Goal: Check status: Check status

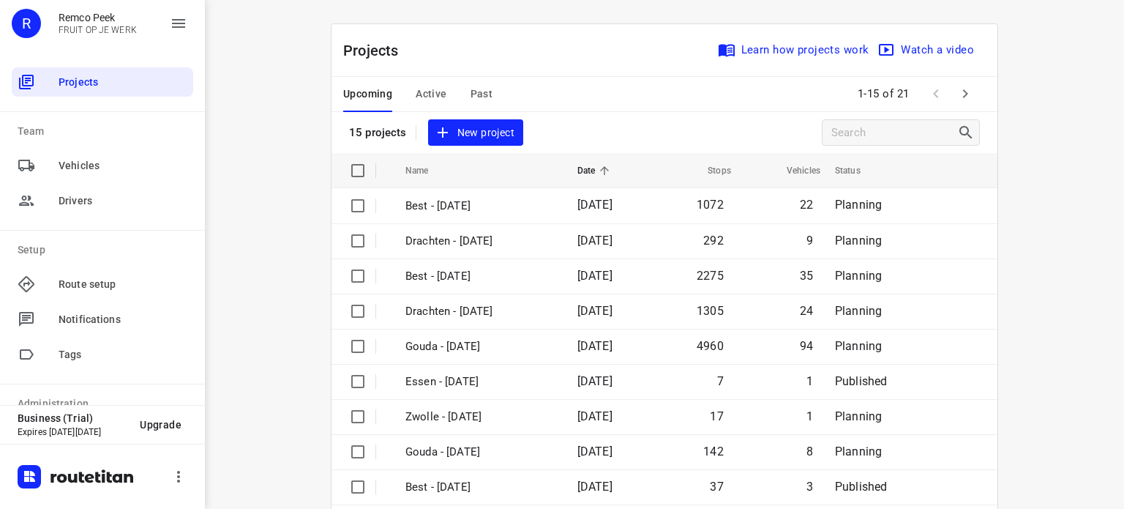
click at [474, 93] on span "Past" at bounding box center [482, 94] width 23 height 18
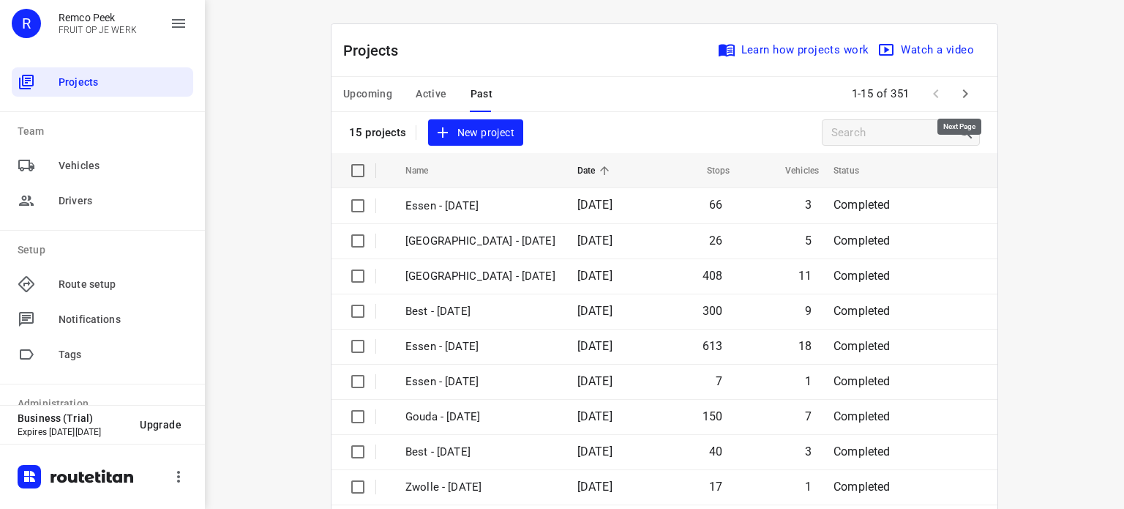
click at [957, 87] on icon "button" at bounding box center [966, 94] width 18 height 18
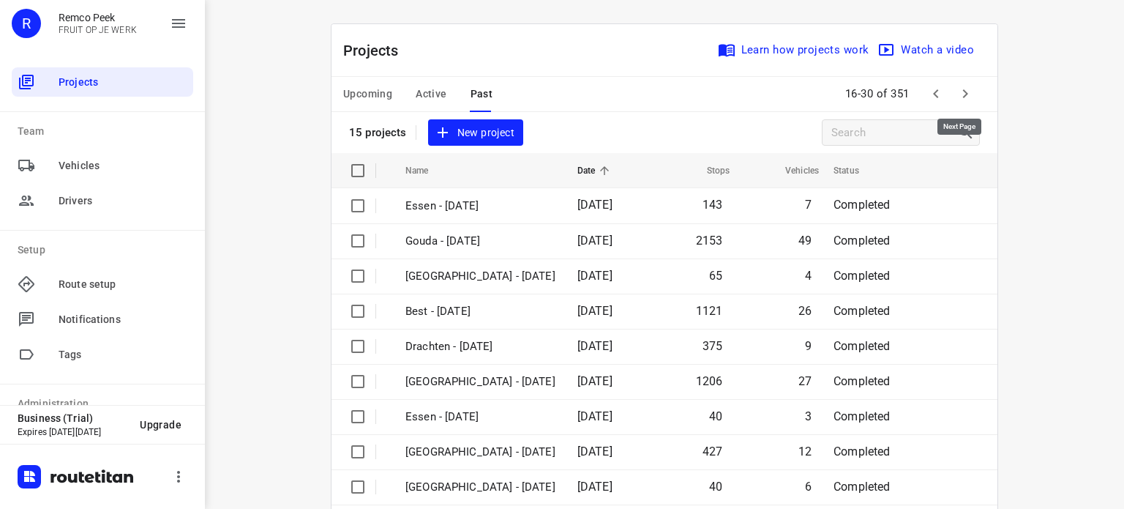
click at [957, 90] on icon "button" at bounding box center [966, 94] width 18 height 18
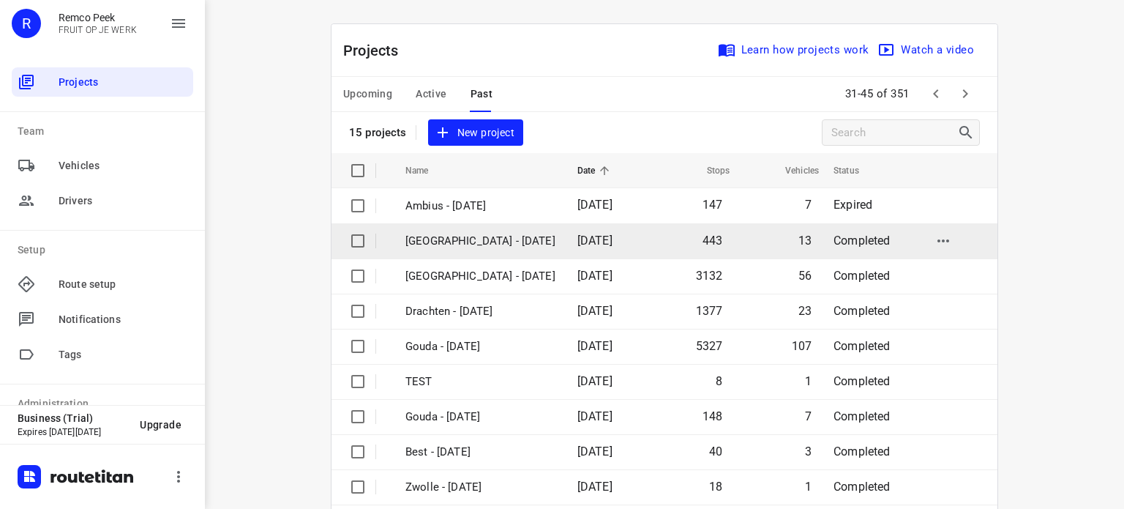
click at [427, 234] on p "[GEOGRAPHIC_DATA] - [DATE]" at bounding box center [480, 241] width 150 height 17
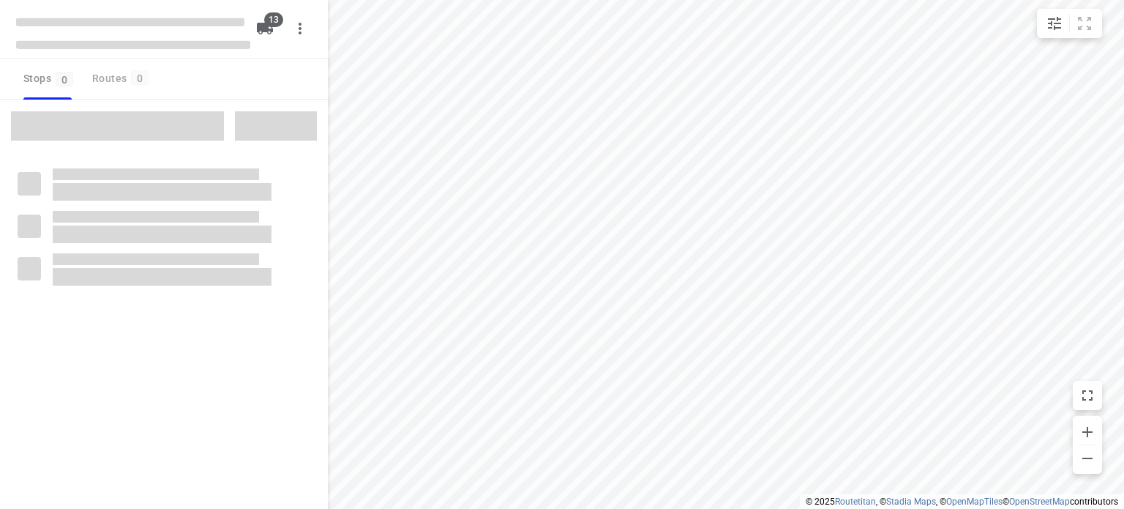
checkbox input "true"
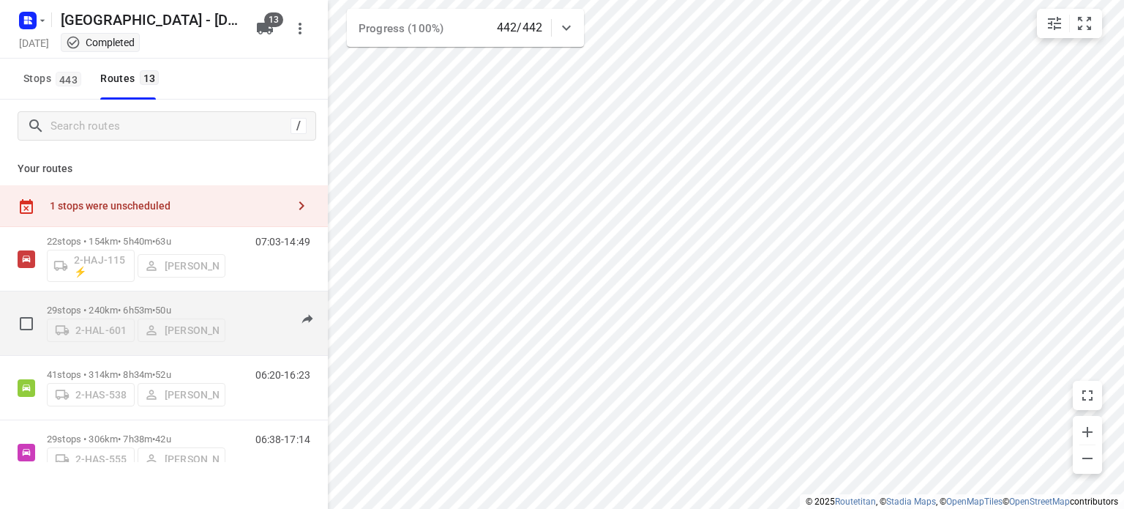
click at [105, 304] on p "29 stops • 240km • 6h53m • 50u" at bounding box center [136, 309] width 179 height 11
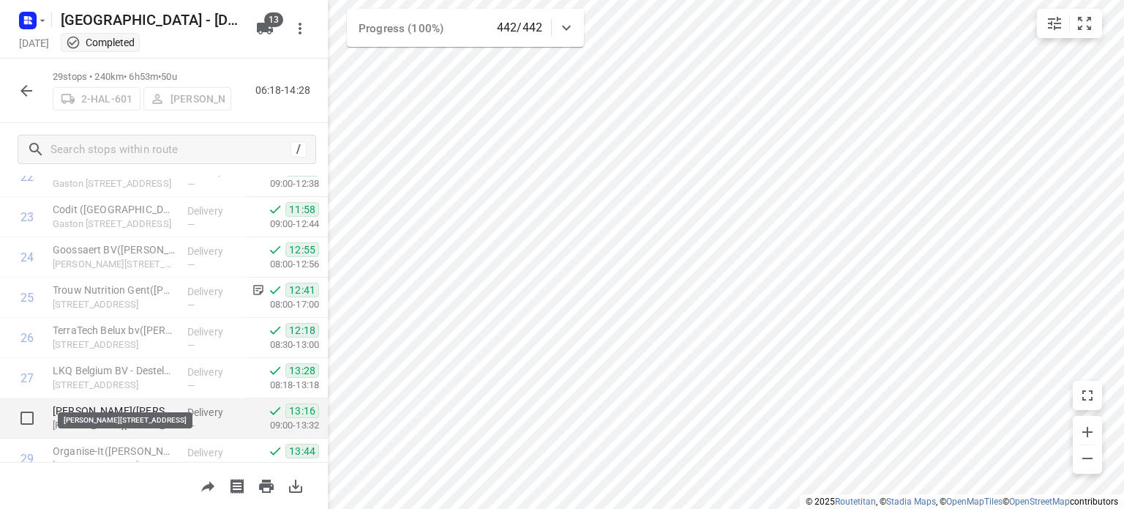
scroll to position [963, 0]
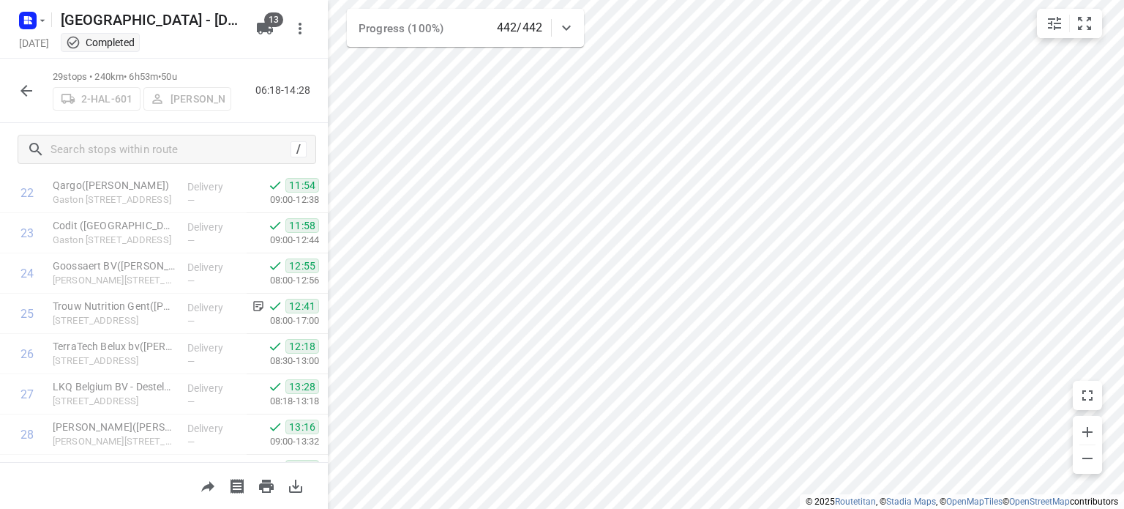
click at [30, 92] on icon "button" at bounding box center [27, 91] width 18 height 18
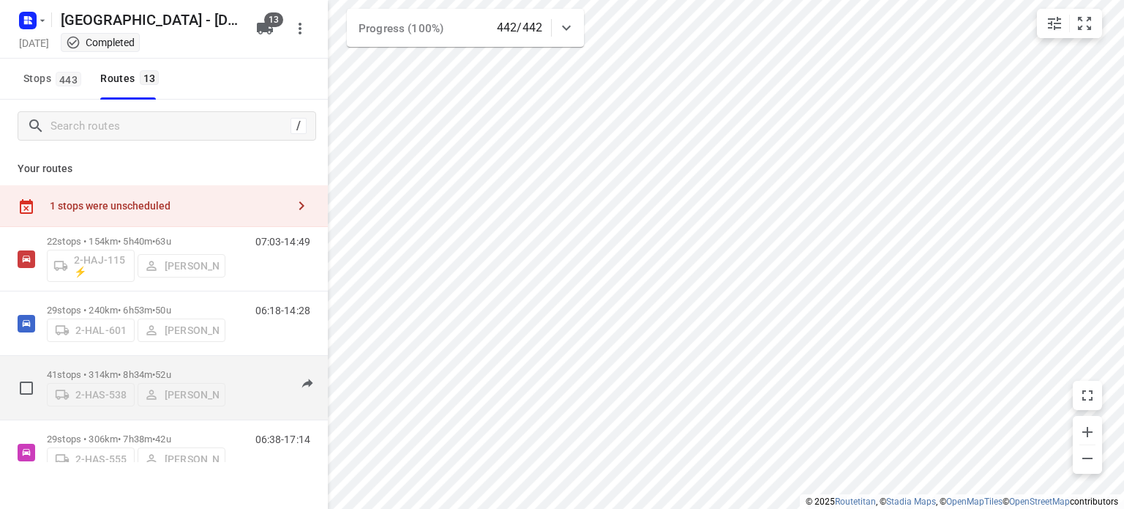
scroll to position [73, 0]
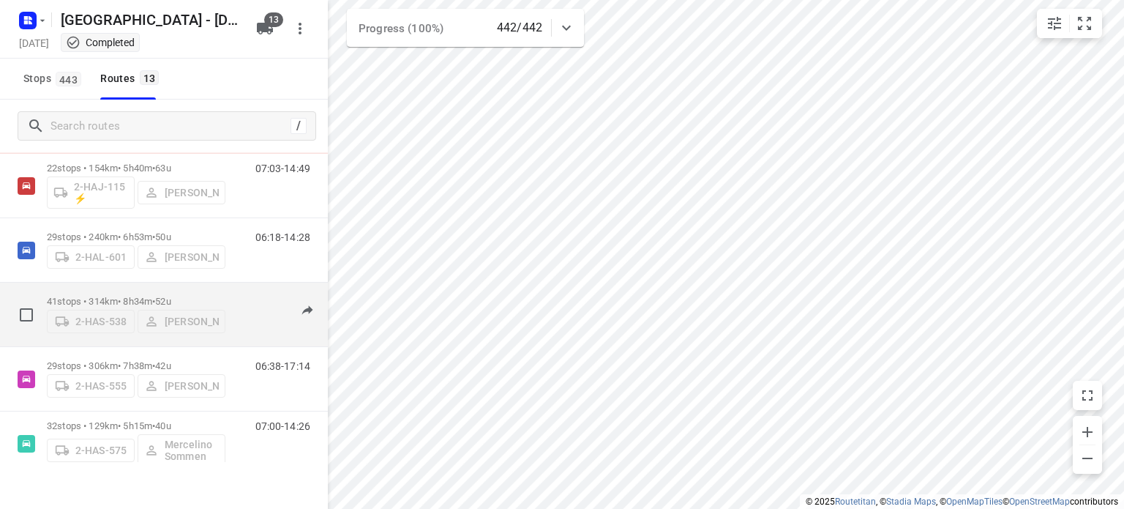
click at [112, 296] on p "41 stops • 314km • 8h34m • 52u" at bounding box center [136, 301] width 179 height 11
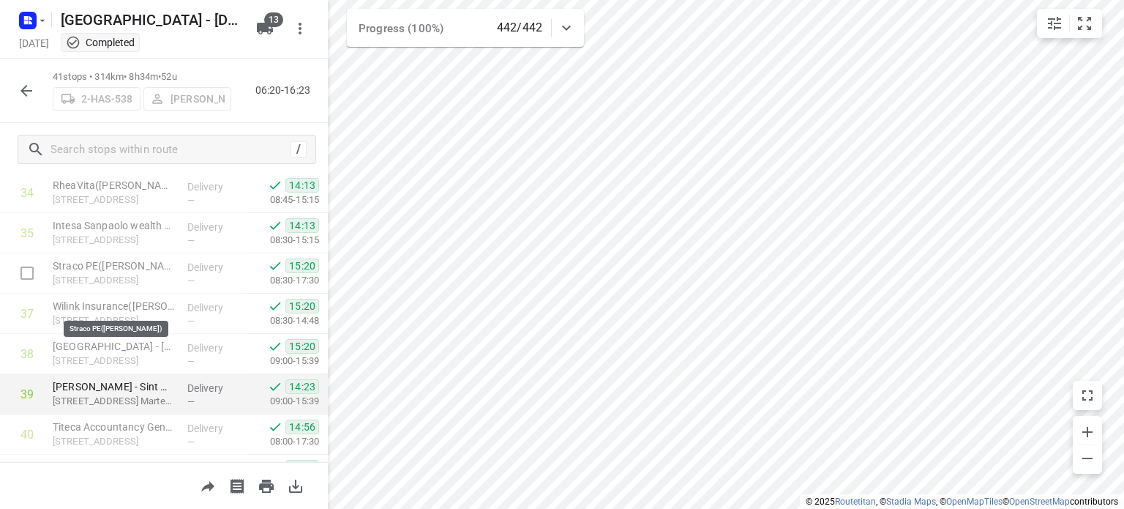
scroll to position [1373, 0]
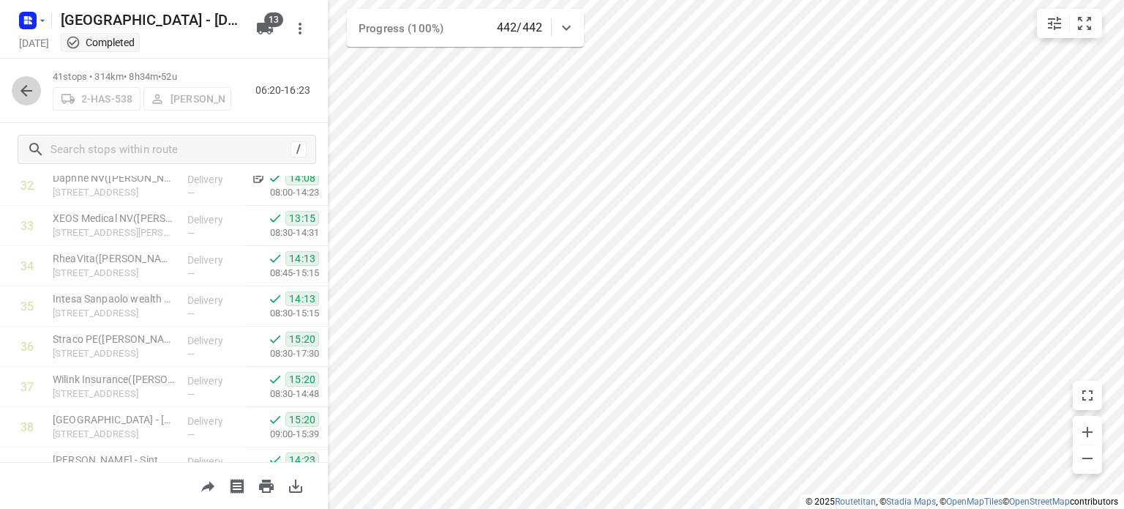
click at [28, 94] on icon "button" at bounding box center [27, 91] width 18 height 18
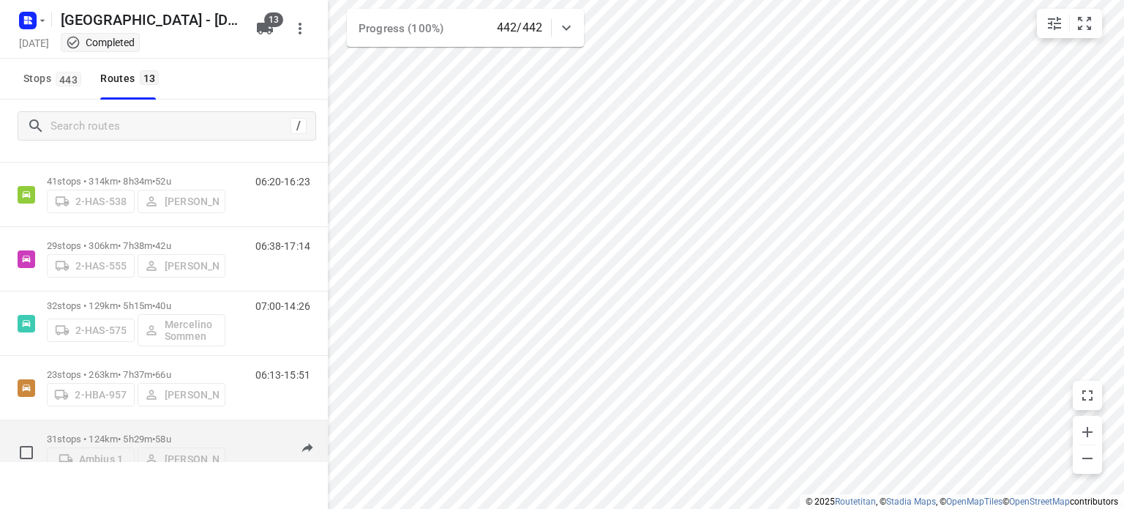
scroll to position [177, 0]
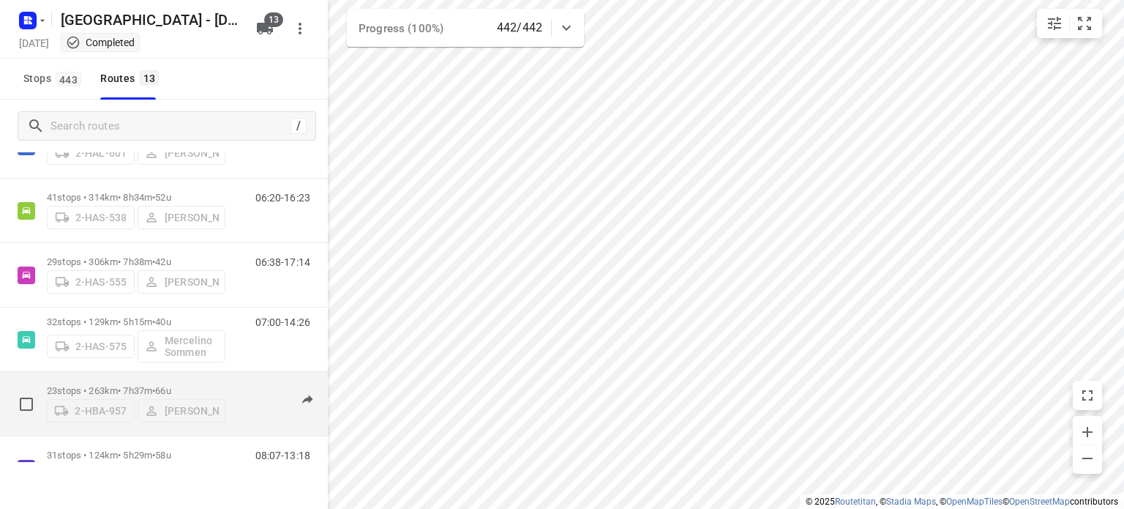
click at [90, 379] on div "23 stops • 263km • 7h37m • 66u 2-HBA-957 [PERSON_NAME]" at bounding box center [136, 404] width 179 height 52
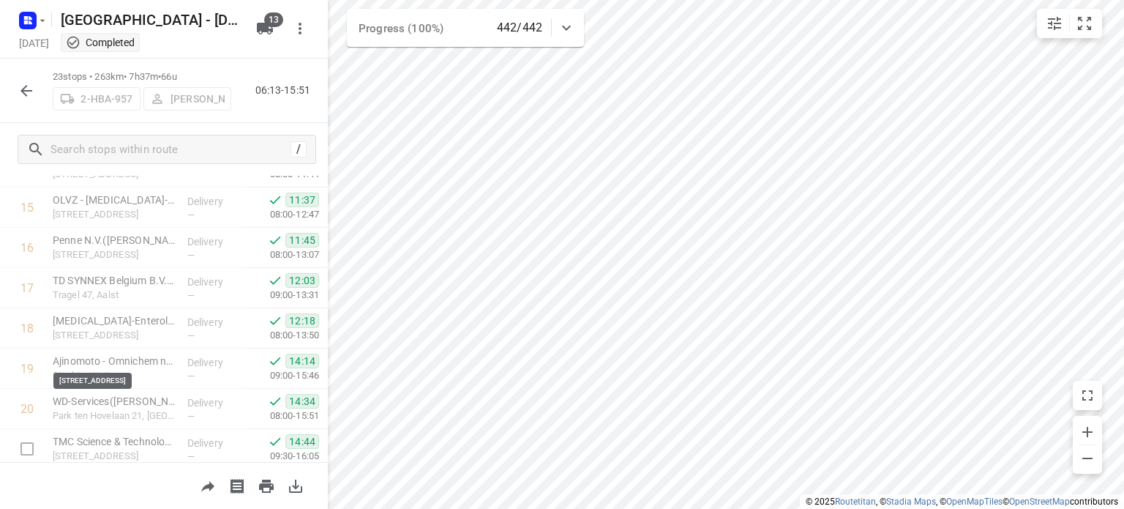
scroll to position [794, 0]
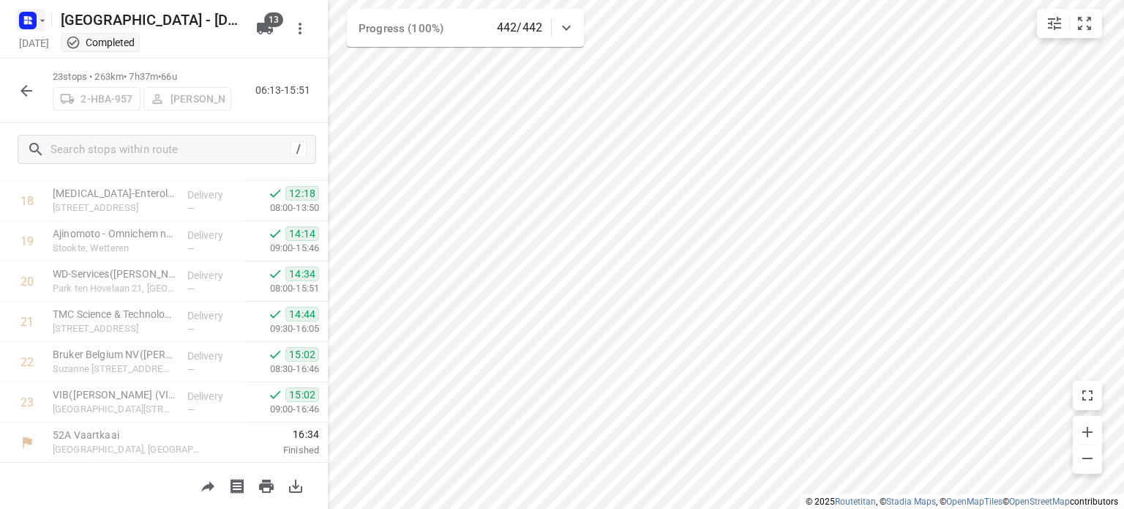
click at [41, 19] on icon "button" at bounding box center [43, 21] width 12 height 12
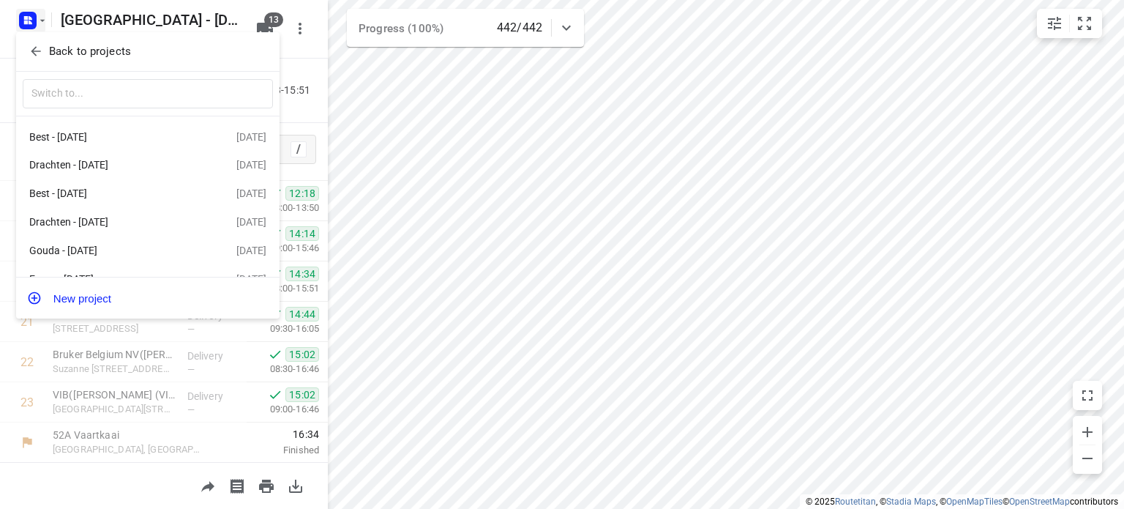
click at [85, 40] on button "Back to projects" at bounding box center [148, 52] width 250 height 24
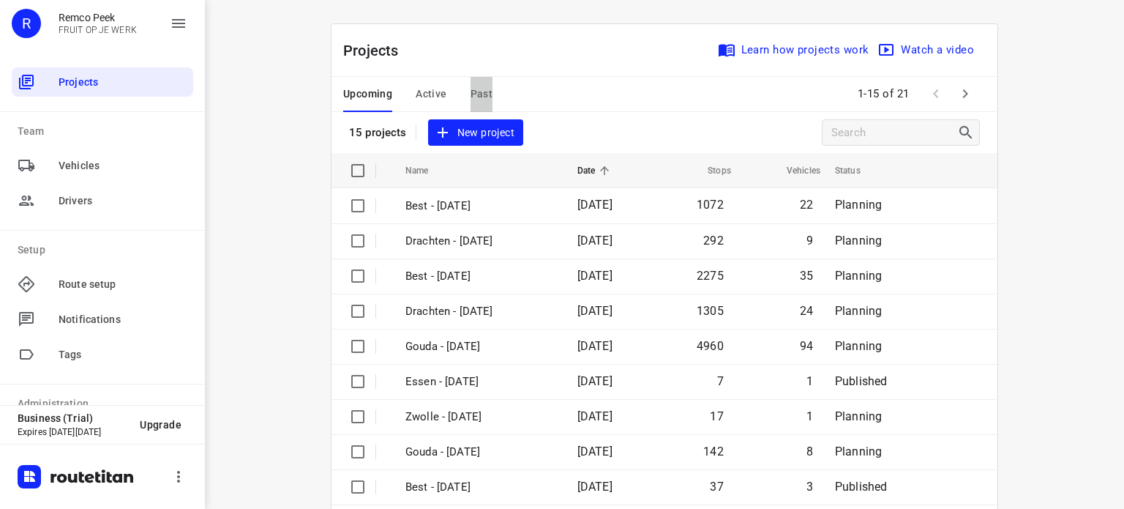
click at [474, 91] on span "Past" at bounding box center [482, 94] width 23 height 18
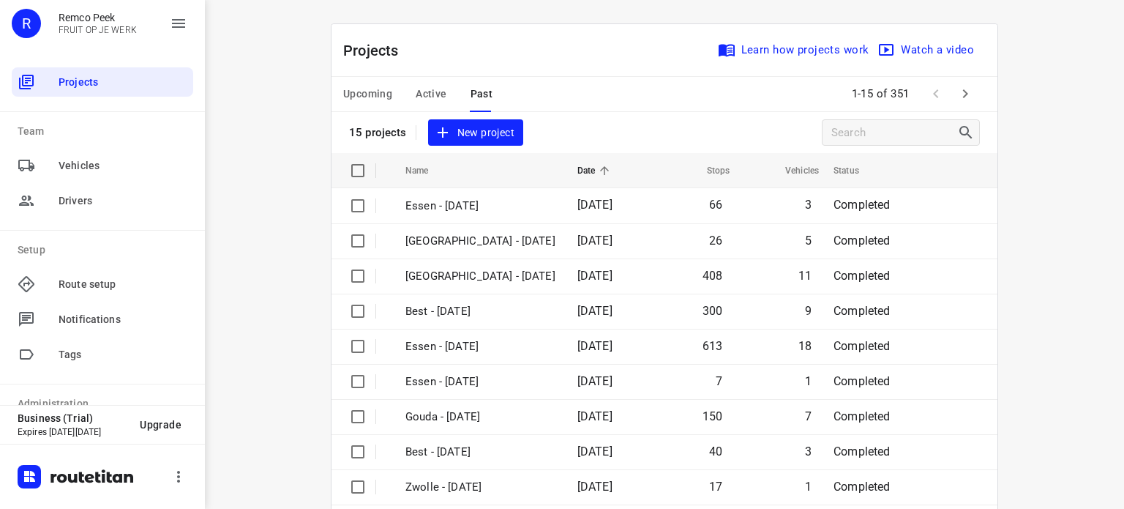
click at [422, 89] on span "Active" at bounding box center [431, 94] width 31 height 18
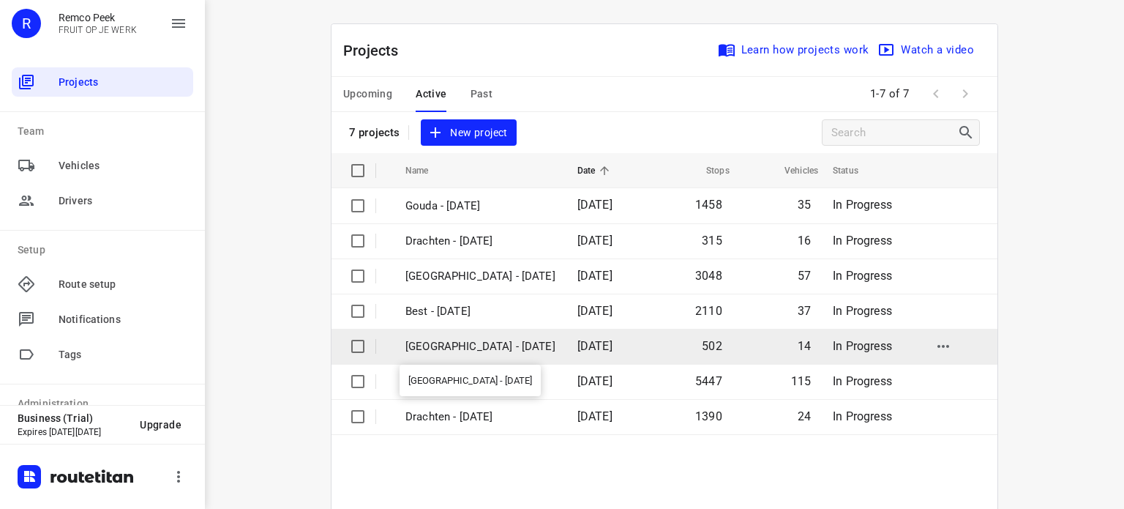
click at [422, 343] on p "[GEOGRAPHIC_DATA] - [DATE]" at bounding box center [480, 346] width 150 height 17
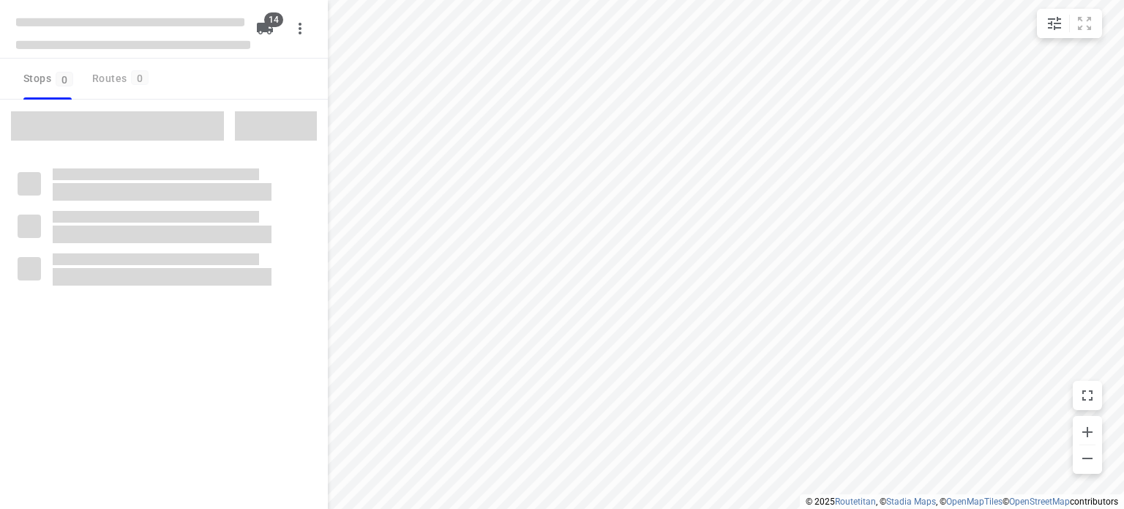
checkbox input "true"
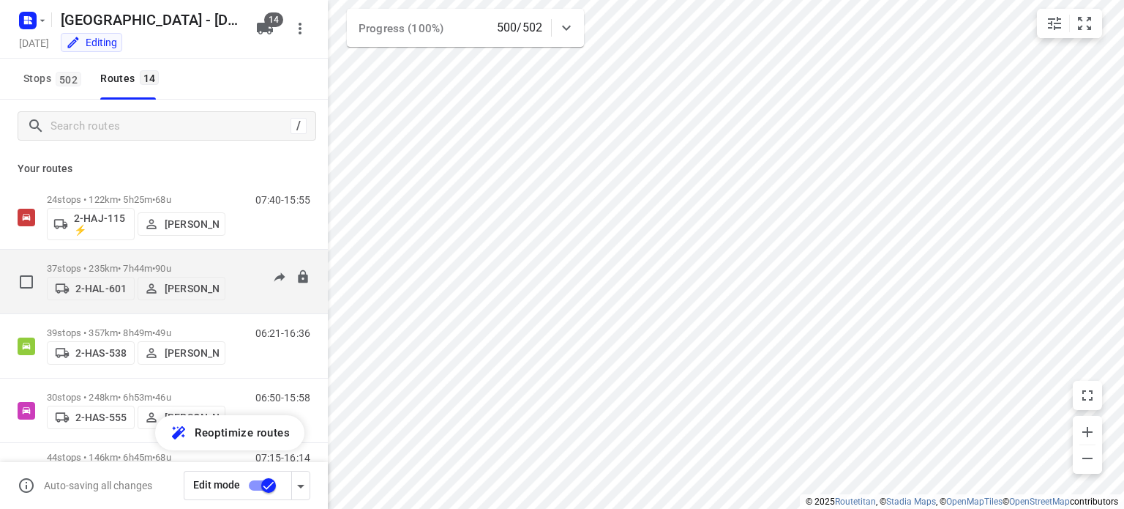
click at [91, 263] on p "37 stops • 235km • 7h44m • 90u" at bounding box center [136, 268] width 179 height 11
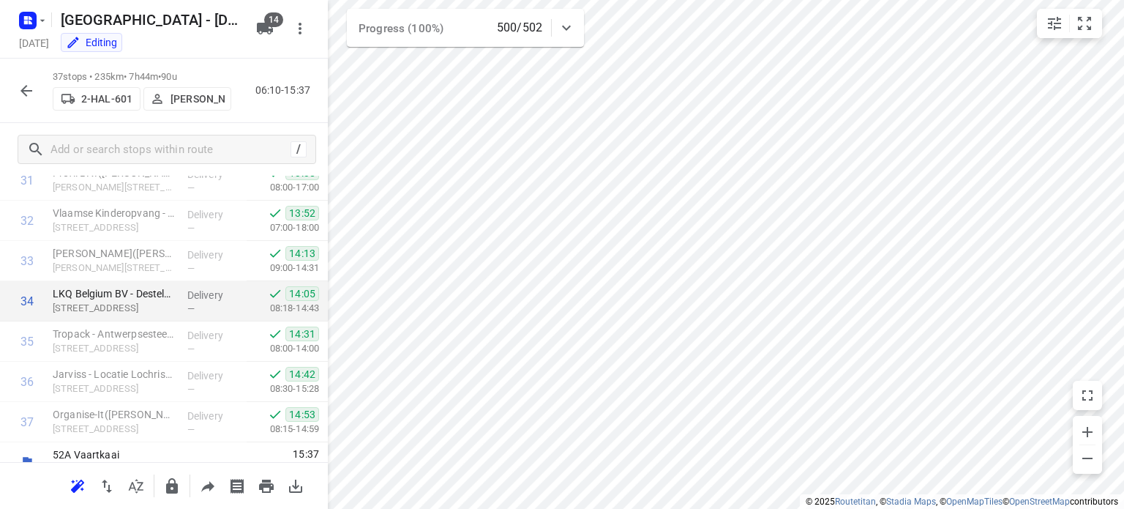
scroll to position [1317, 0]
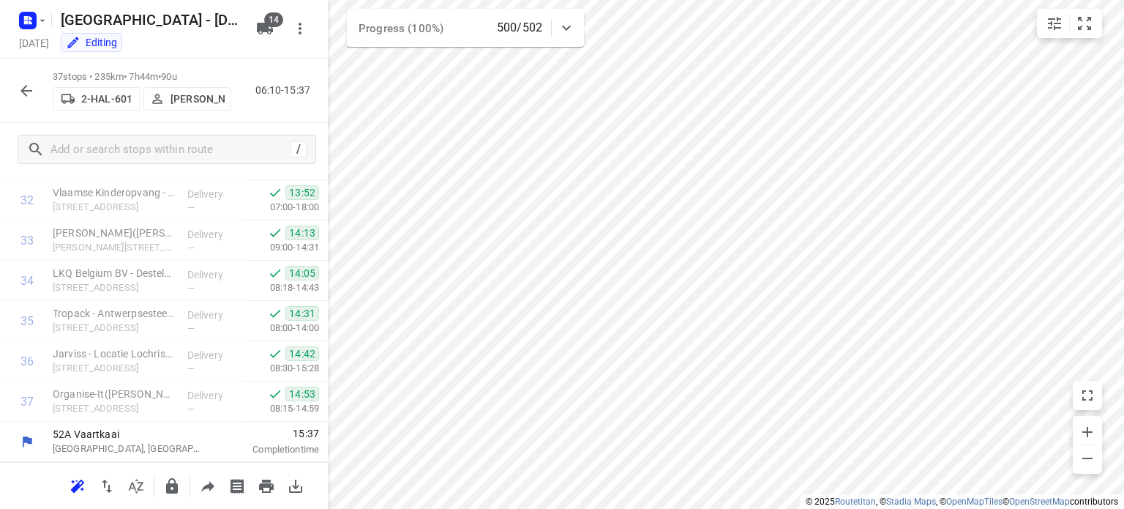
click at [26, 93] on icon "button" at bounding box center [27, 91] width 18 height 18
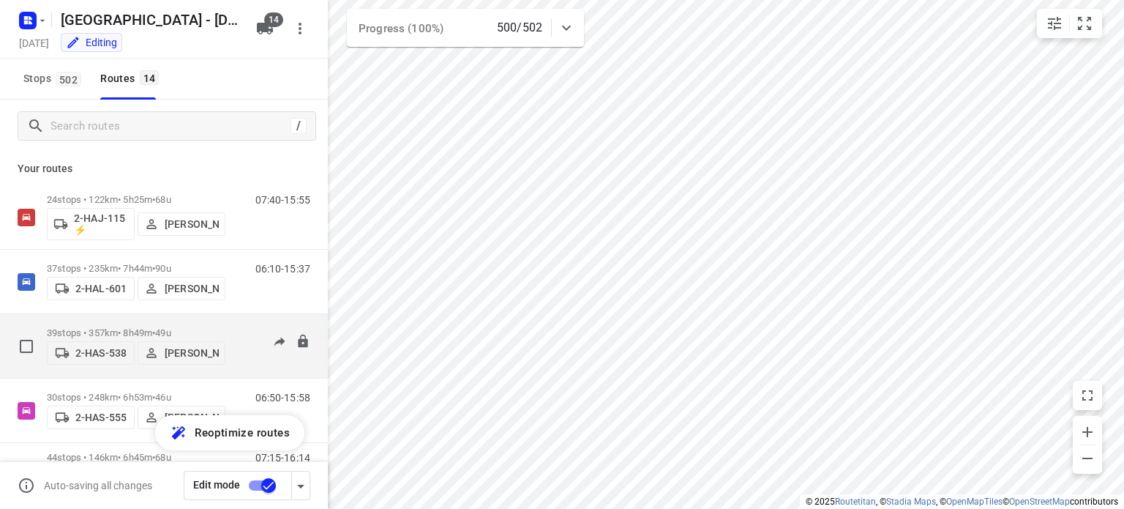
click at [85, 321] on div "39 stops • 357km • 8h49m • 49u 2-HAS-538 [PERSON_NAME]" at bounding box center [136, 346] width 179 height 52
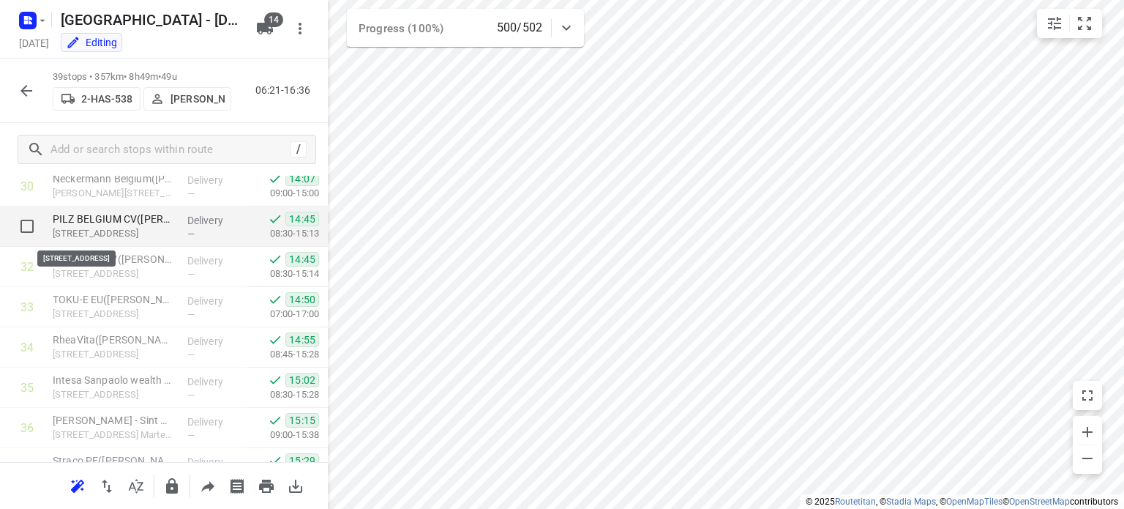
scroll to position [1177, 0]
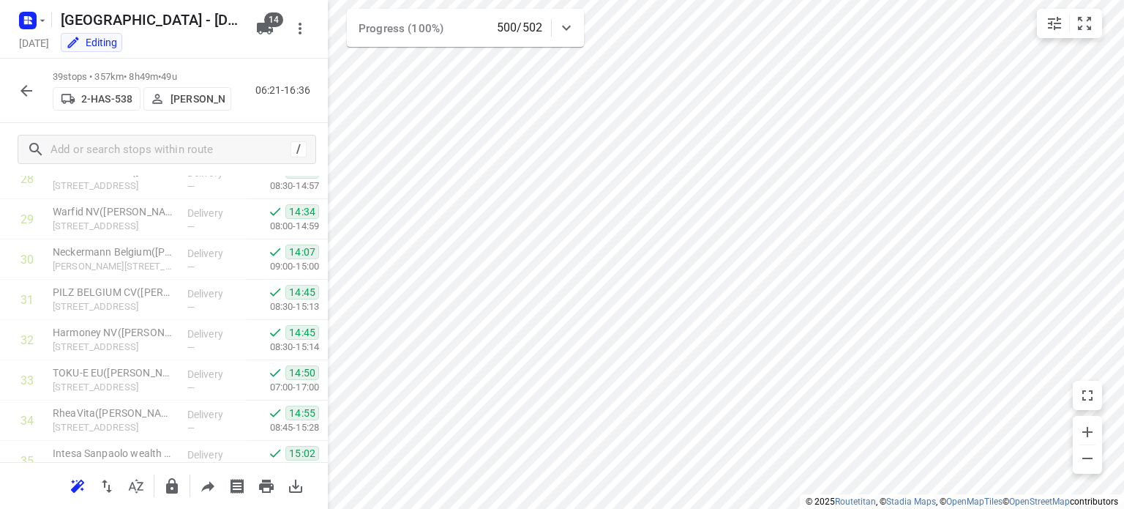
click at [23, 86] on icon "button" at bounding box center [27, 91] width 18 height 18
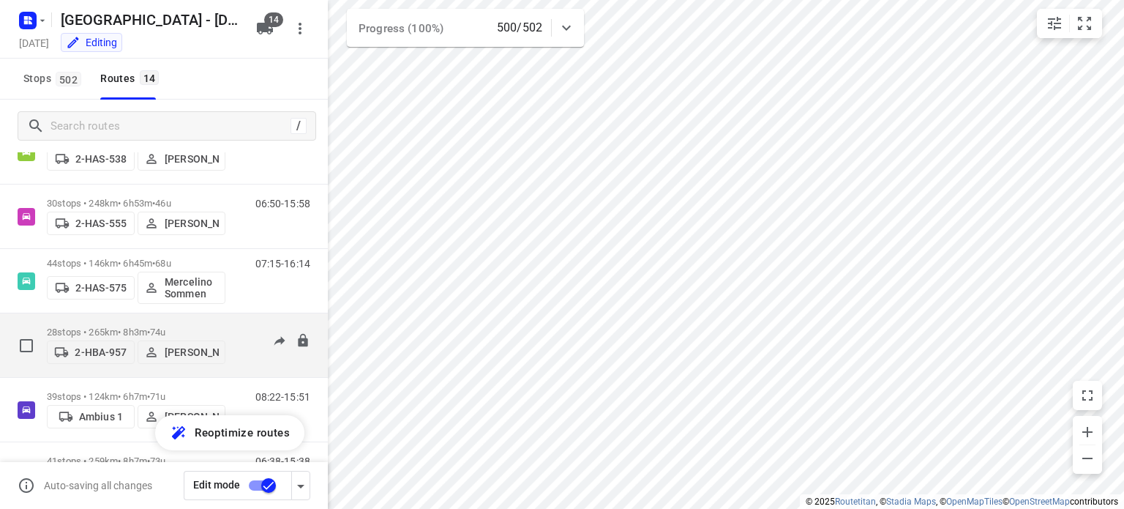
scroll to position [220, 0]
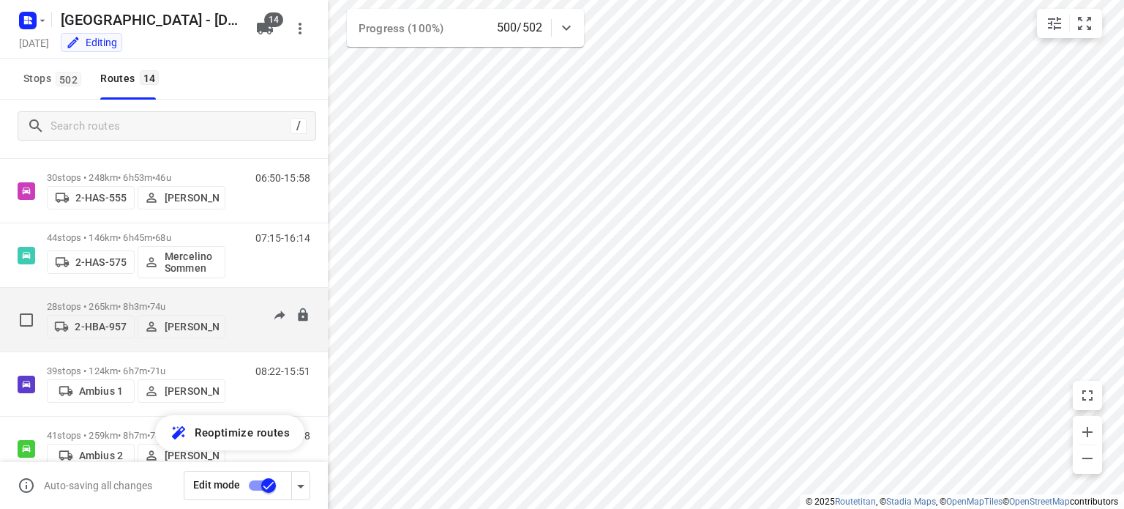
click at [91, 294] on div "28 stops • 265km • 8h3m • 74u 2-HBA-957 [PERSON_NAME]" at bounding box center [136, 320] width 179 height 52
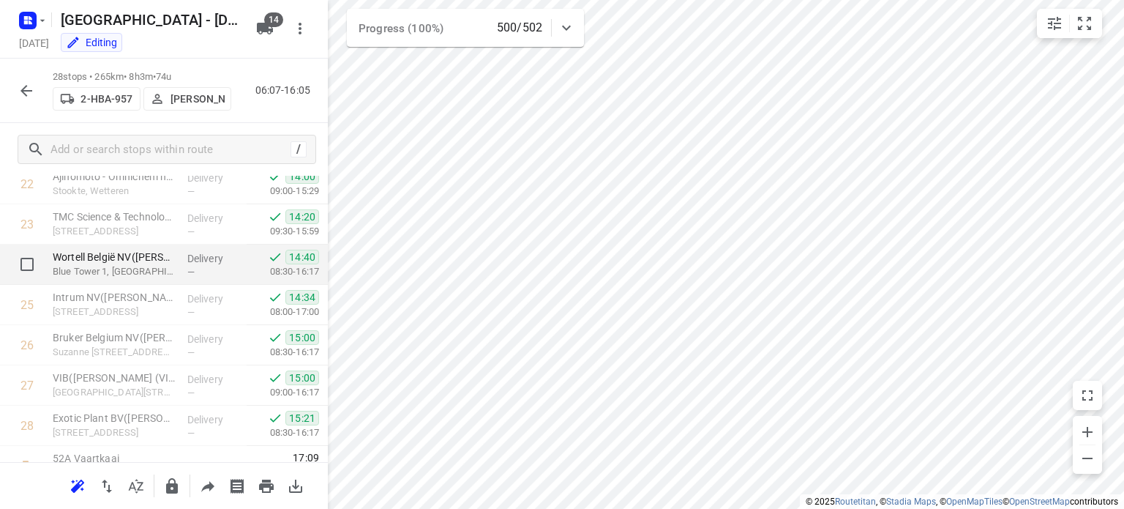
scroll to position [954, 0]
